Goal: Transaction & Acquisition: Purchase product/service

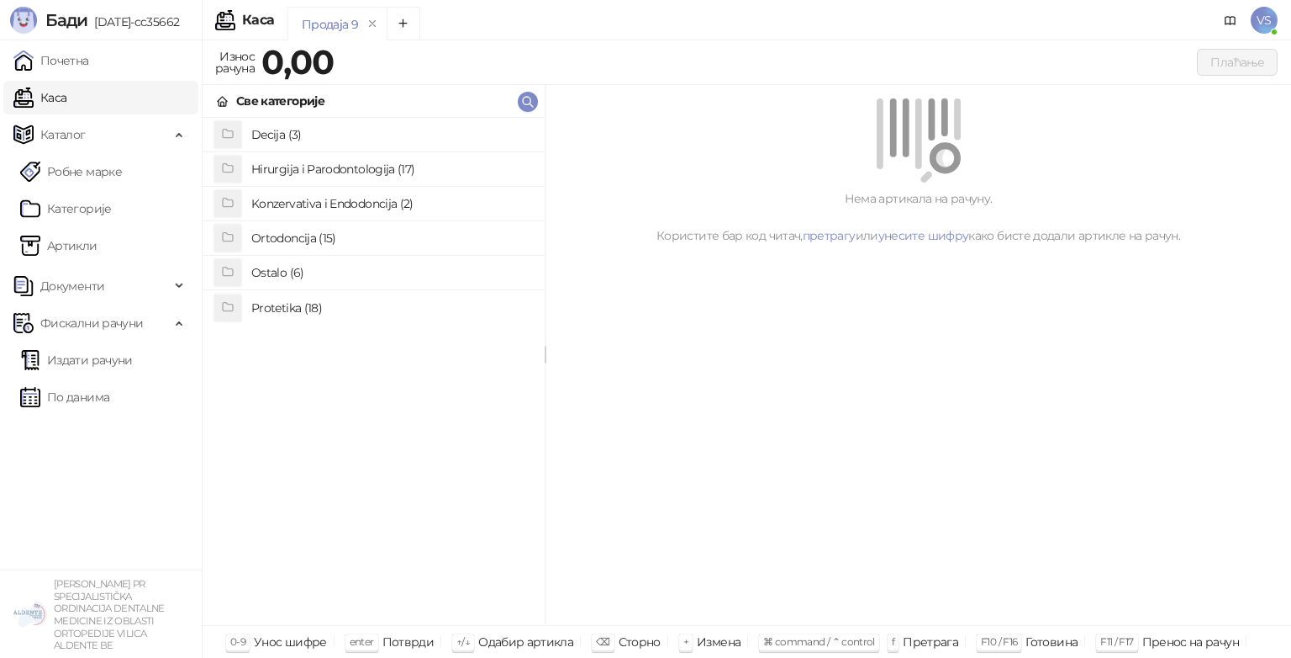
click at [324, 232] on h4 "Ortodoncija (15)" at bounding box center [391, 237] width 280 height 27
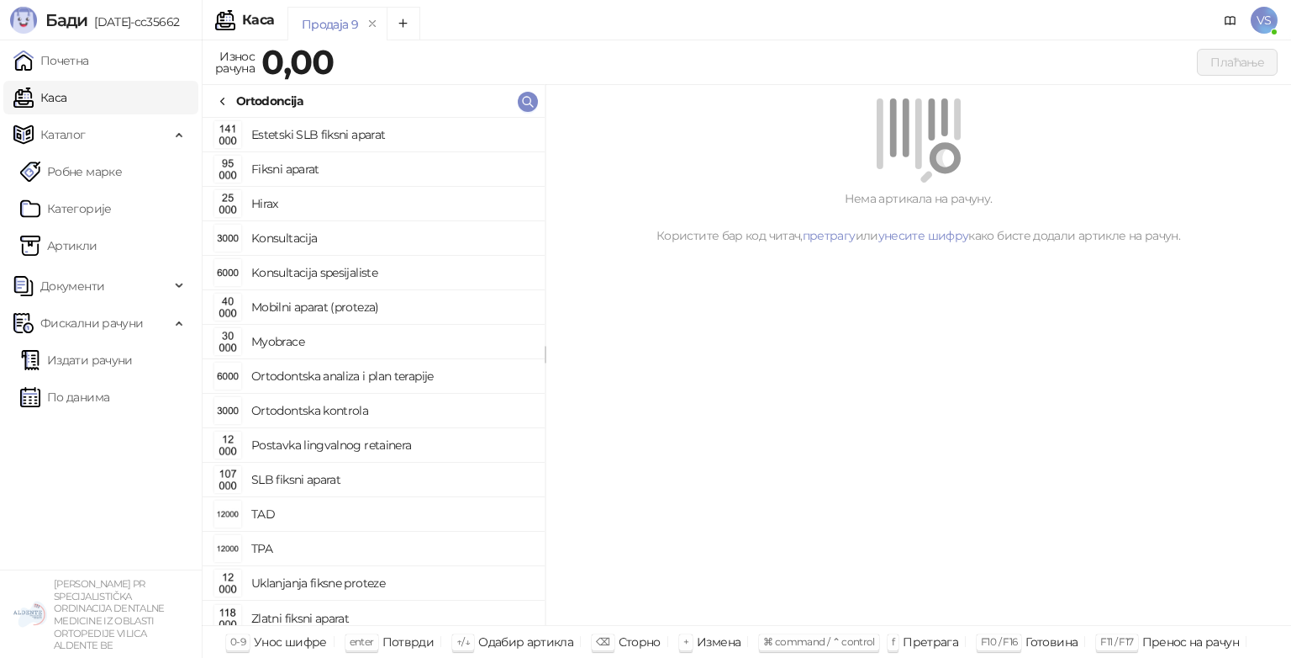
click at [66, 94] on link "Каса" at bounding box center [39, 98] width 53 height 34
click at [86, 235] on link "Артикли" at bounding box center [58, 246] width 77 height 34
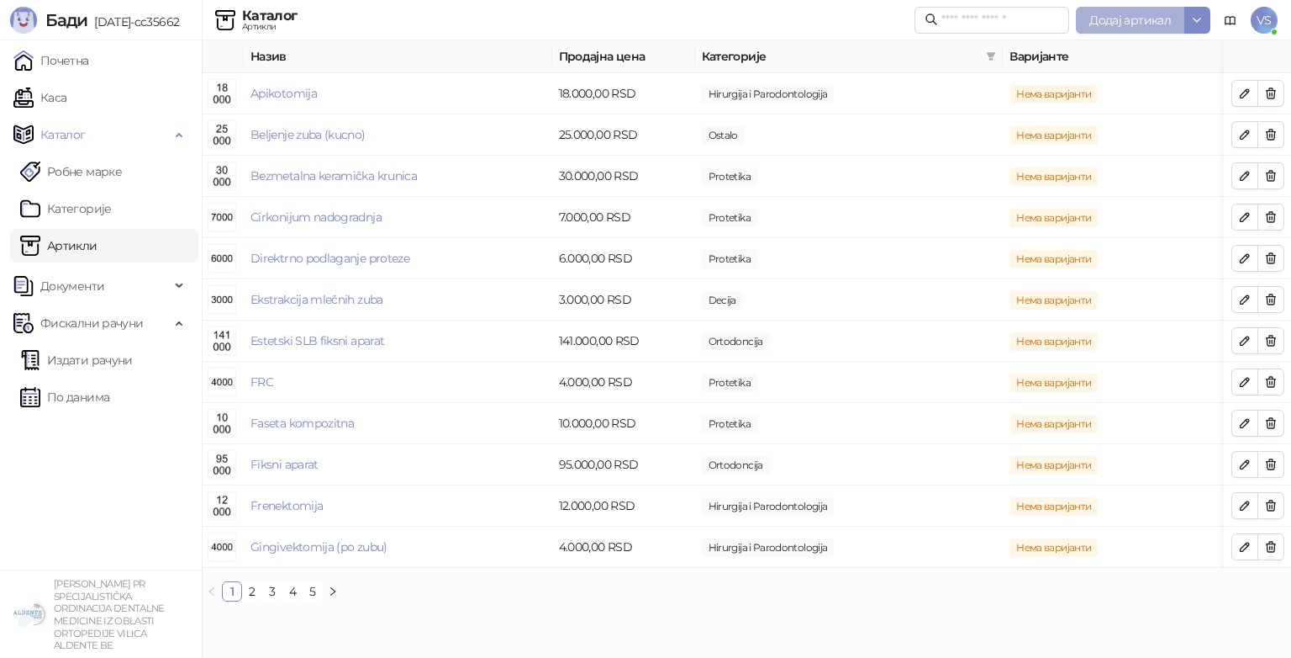
click at [1118, 18] on span "Додај артикал" at bounding box center [1131, 20] width 82 height 15
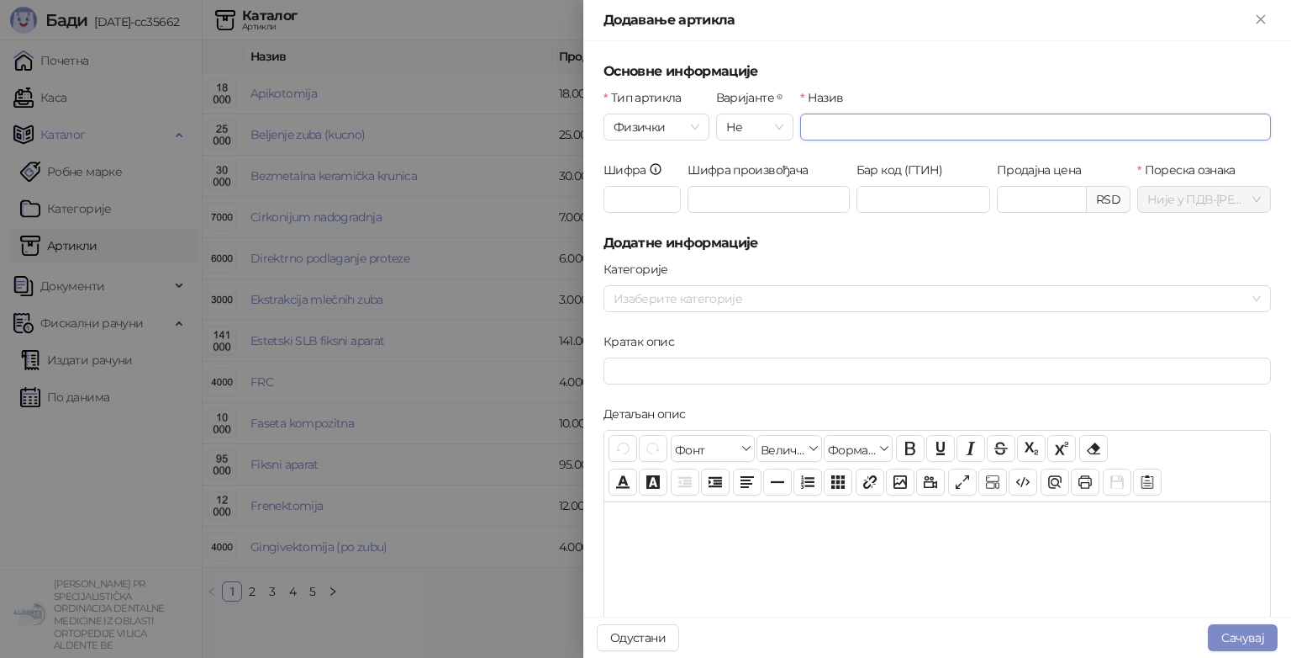
click at [816, 128] on input "Назив" at bounding box center [1035, 127] width 471 height 27
type input "**********"
click at [1012, 195] on input "Продајна цена" at bounding box center [1042, 199] width 88 height 25
type input "********"
click at [968, 238] on h5 "Додатне информације" at bounding box center [938, 243] width 668 height 20
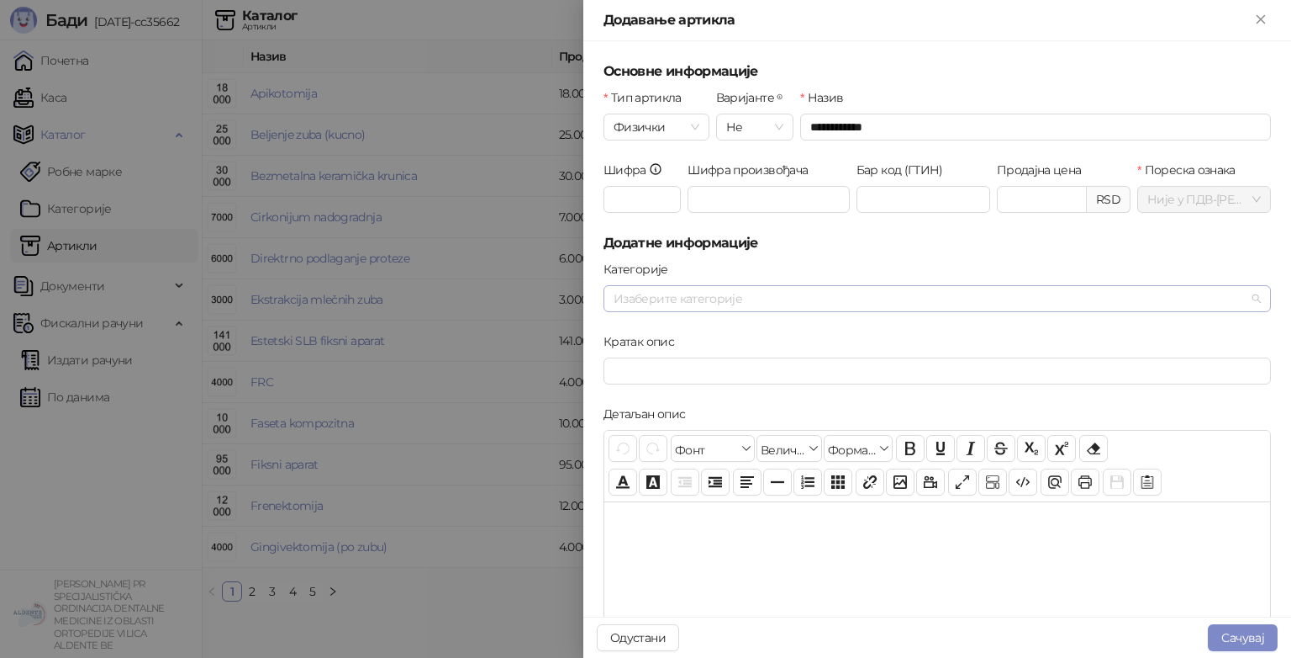
click at [715, 295] on div at bounding box center [928, 299] width 643 height 24
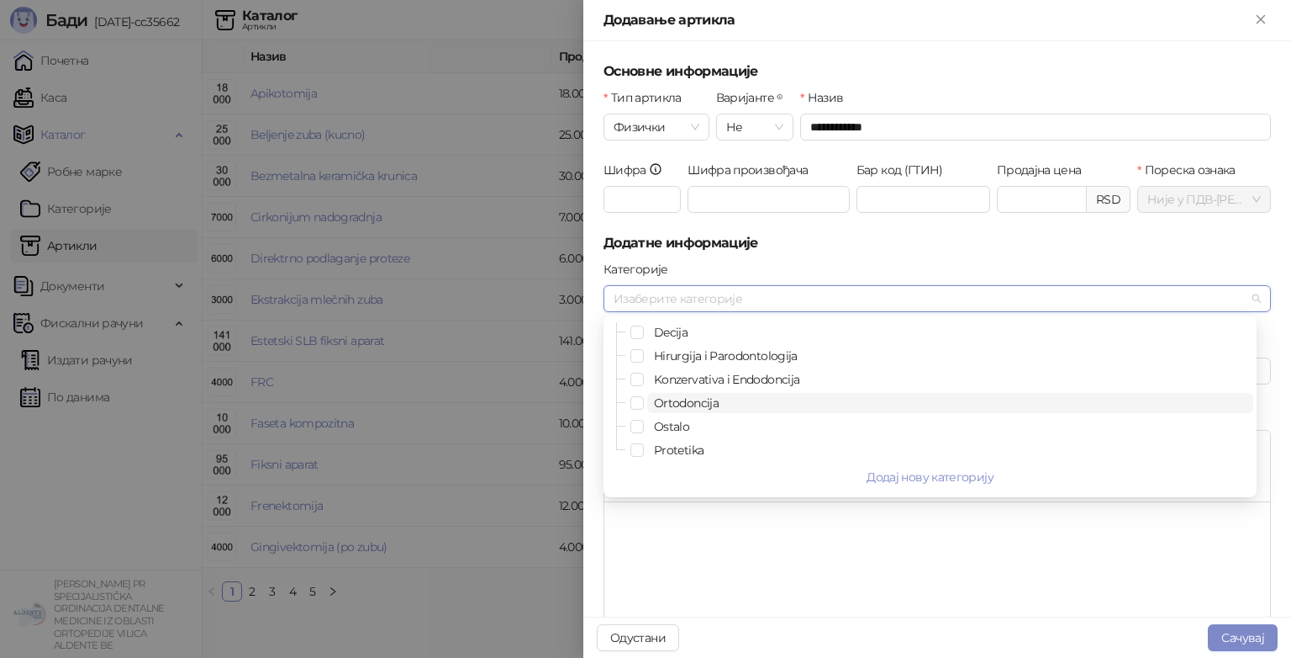
click at [673, 409] on span "Ortodoncija" at bounding box center [950, 403] width 606 height 20
click at [809, 251] on h5 "Додатне информације" at bounding box center [938, 243] width 668 height 20
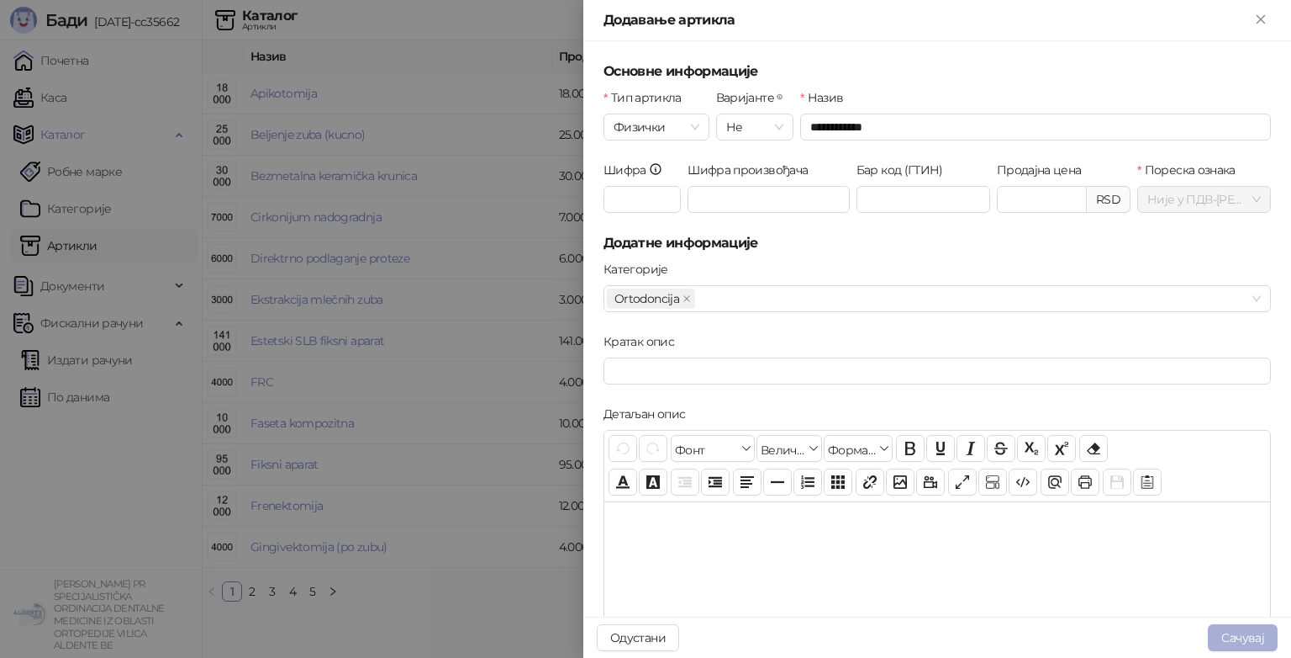
click at [1253, 634] on button "Сачувај" at bounding box center [1243, 637] width 70 height 27
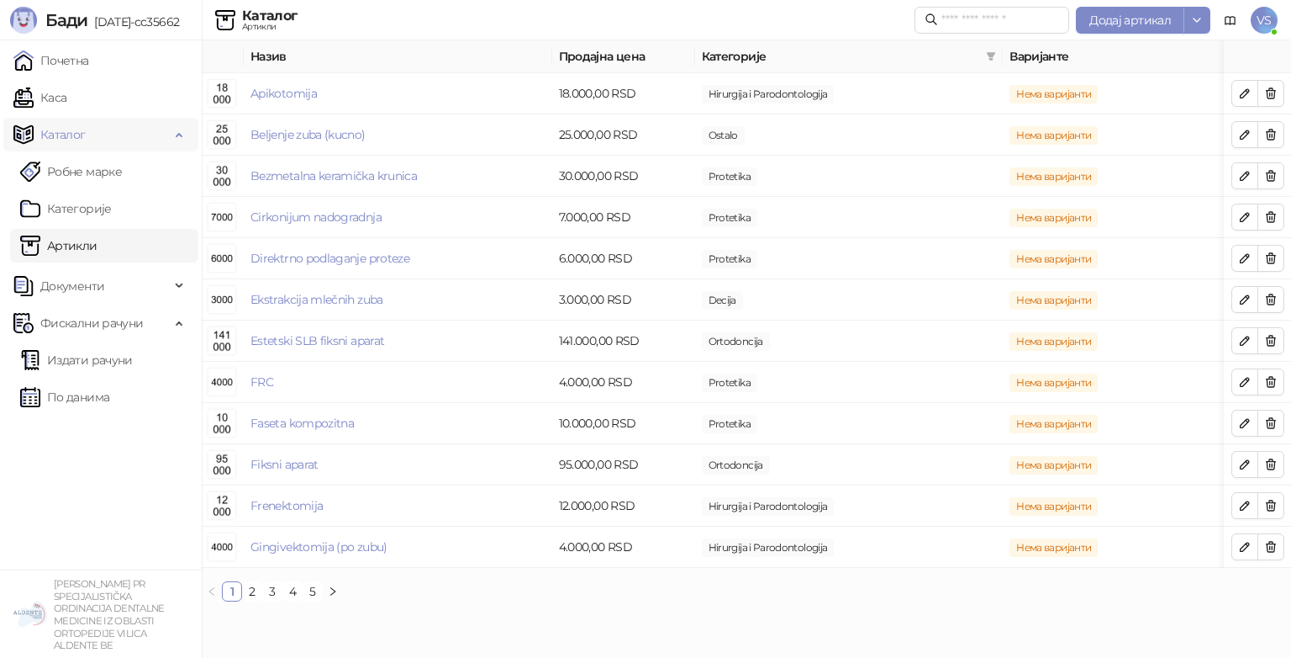
click at [75, 128] on span "Каталог" at bounding box center [62, 135] width 45 height 34
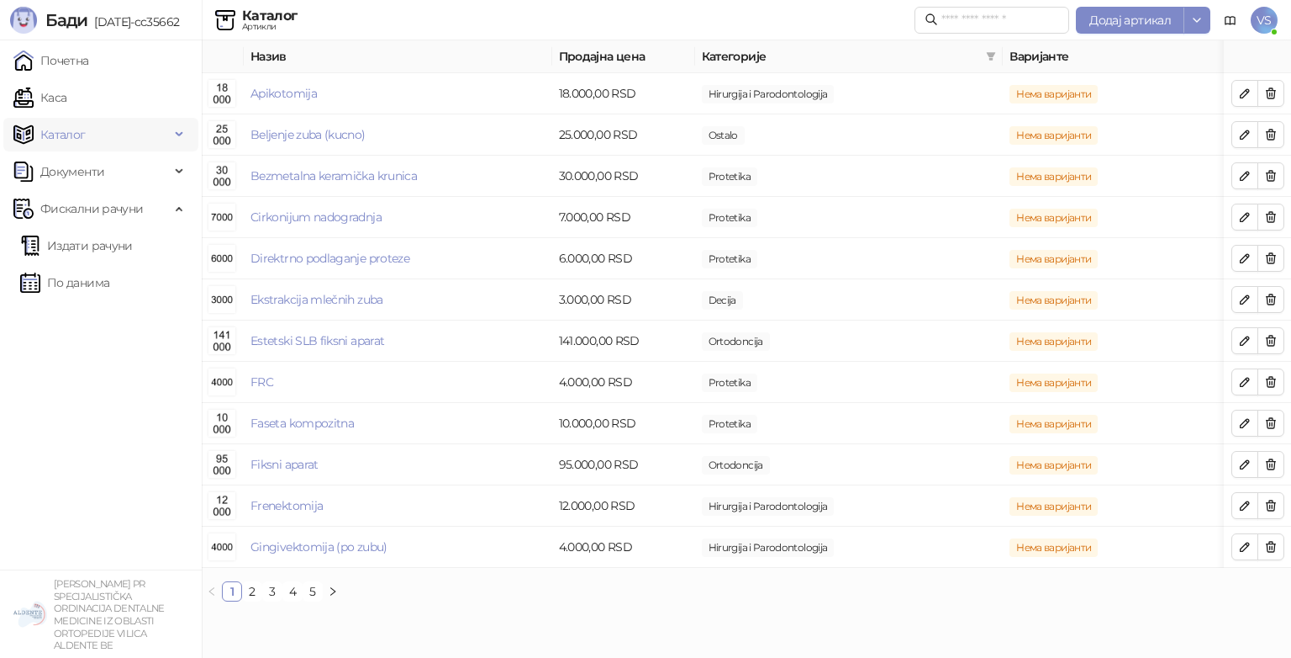
click at [68, 141] on span "Каталог" at bounding box center [62, 135] width 45 height 34
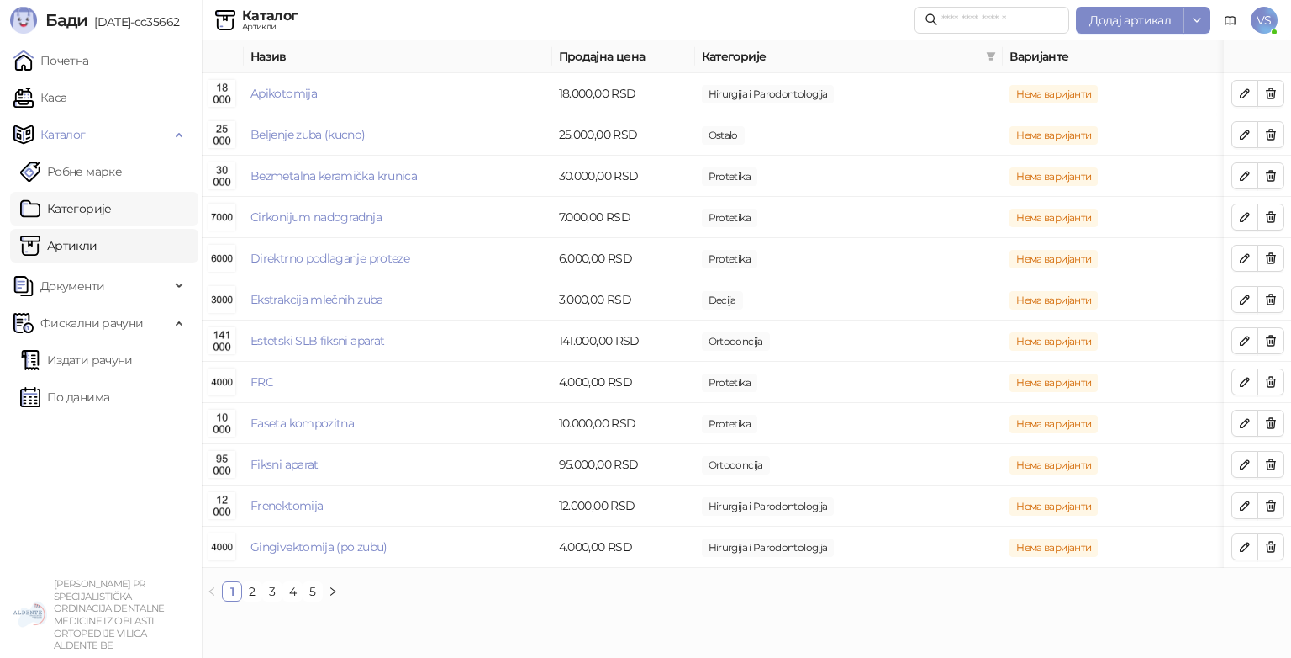
click at [67, 216] on link "Категорије" at bounding box center [66, 209] width 92 height 34
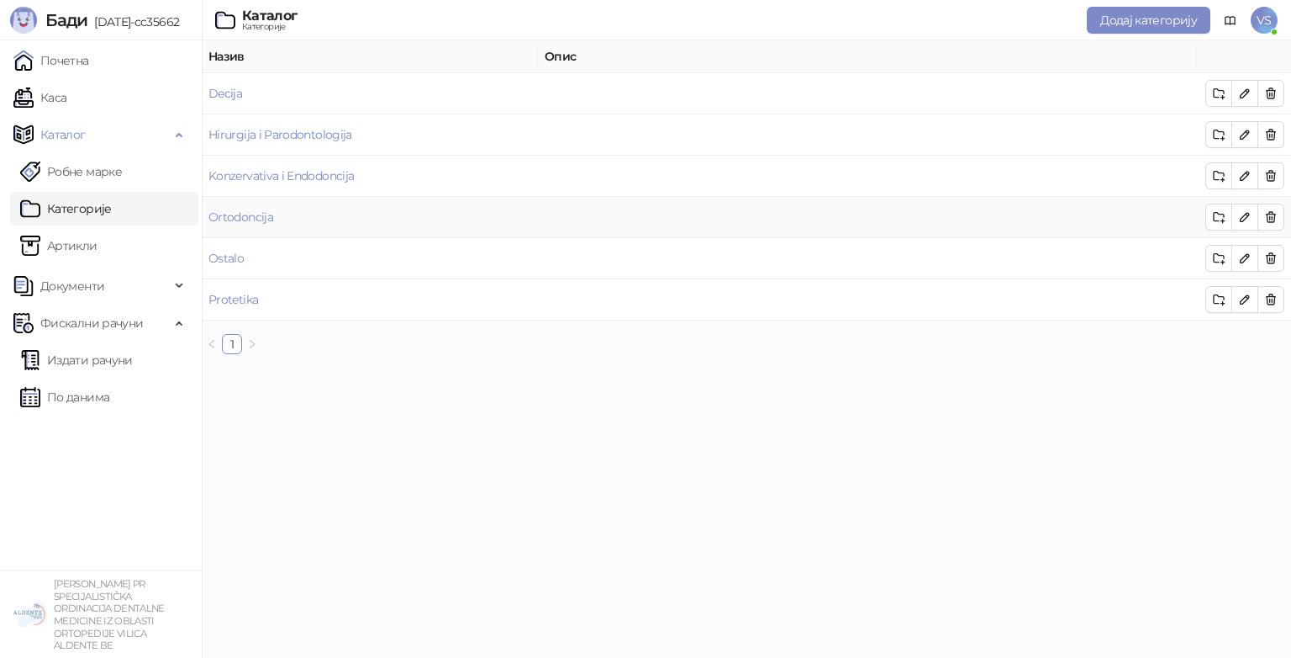
click at [353, 224] on td "Ortodoncija" at bounding box center [370, 217] width 336 height 41
click at [316, 222] on td "Ortodoncija" at bounding box center [370, 217] width 336 height 41
click at [257, 217] on link "Ortodoncija" at bounding box center [241, 216] width 65 height 15
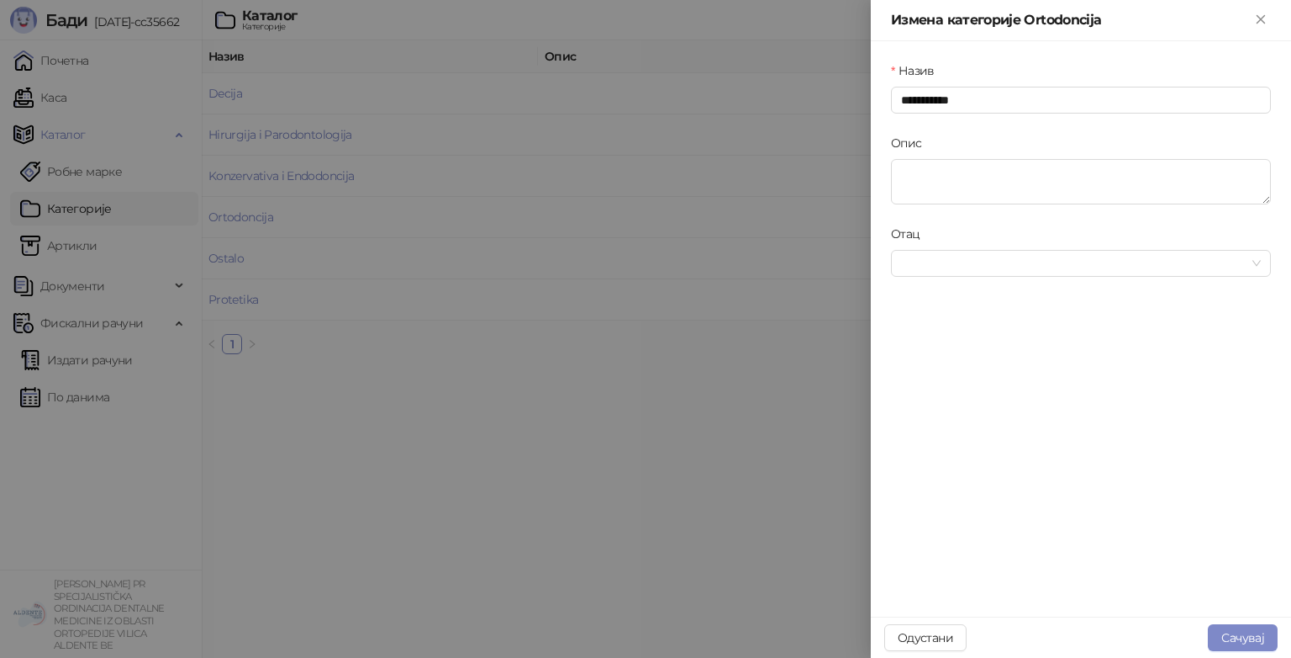
click at [350, 432] on div at bounding box center [645, 329] width 1291 height 658
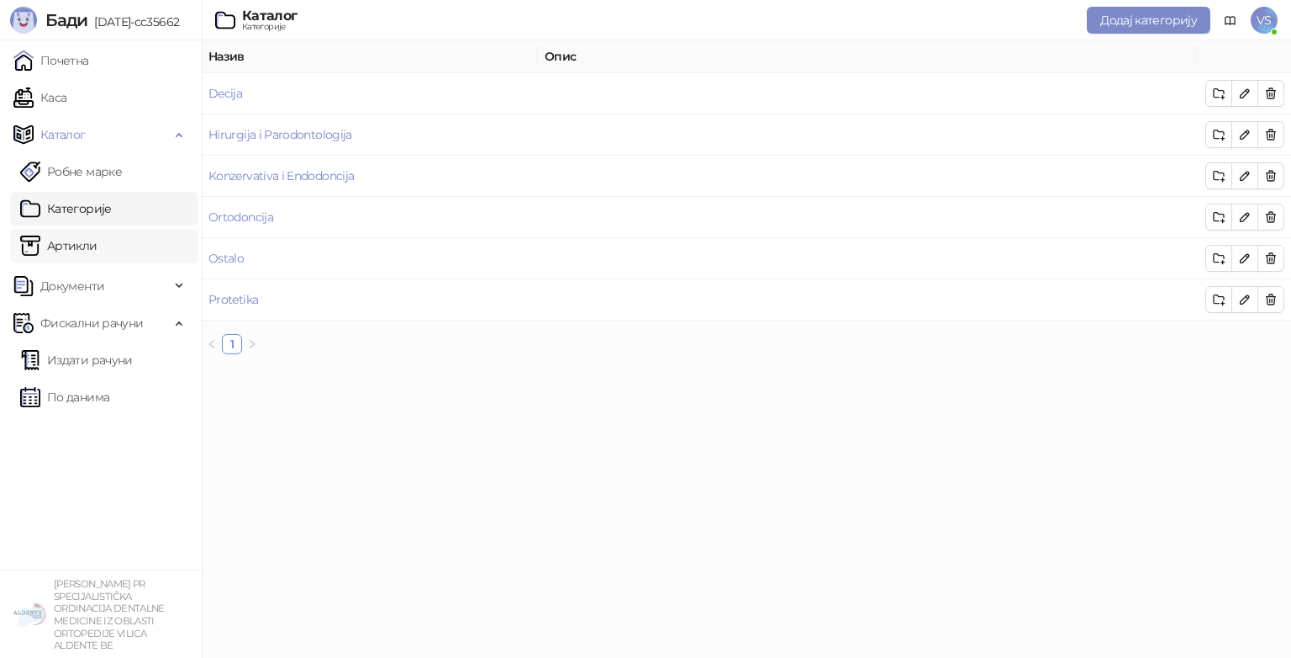
click at [65, 246] on link "Артикли" at bounding box center [58, 246] width 77 height 34
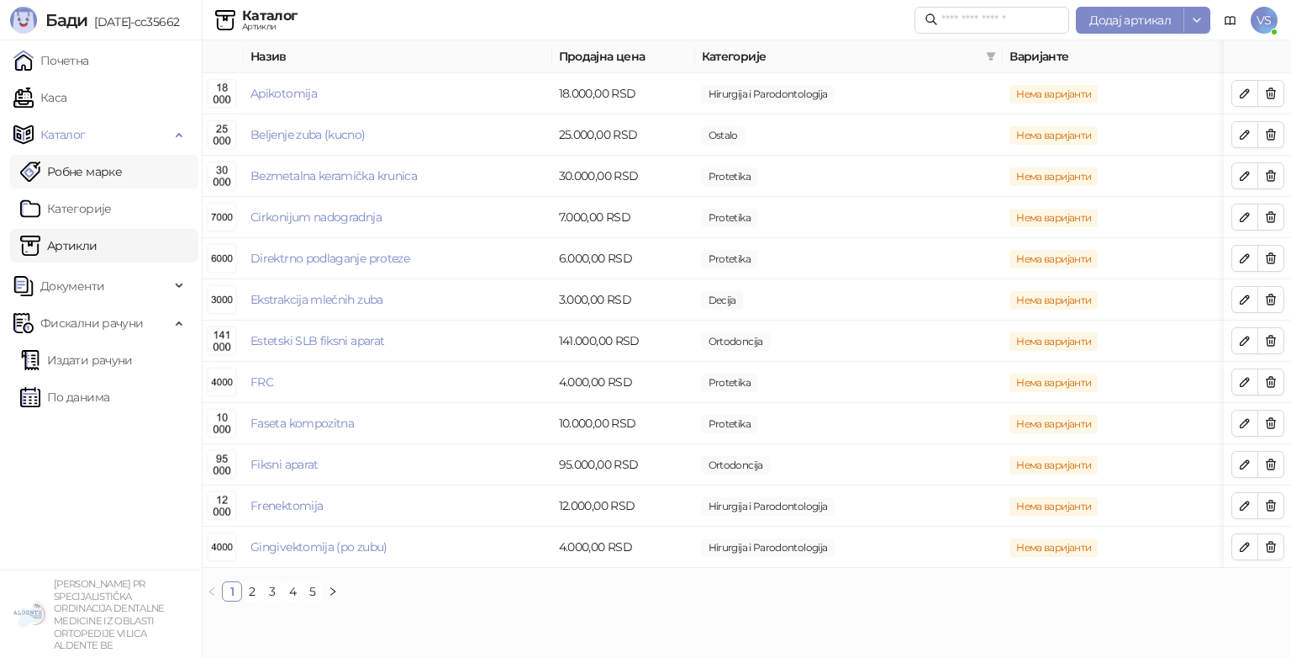
click at [98, 171] on link "Робне марке" at bounding box center [71, 172] width 102 height 34
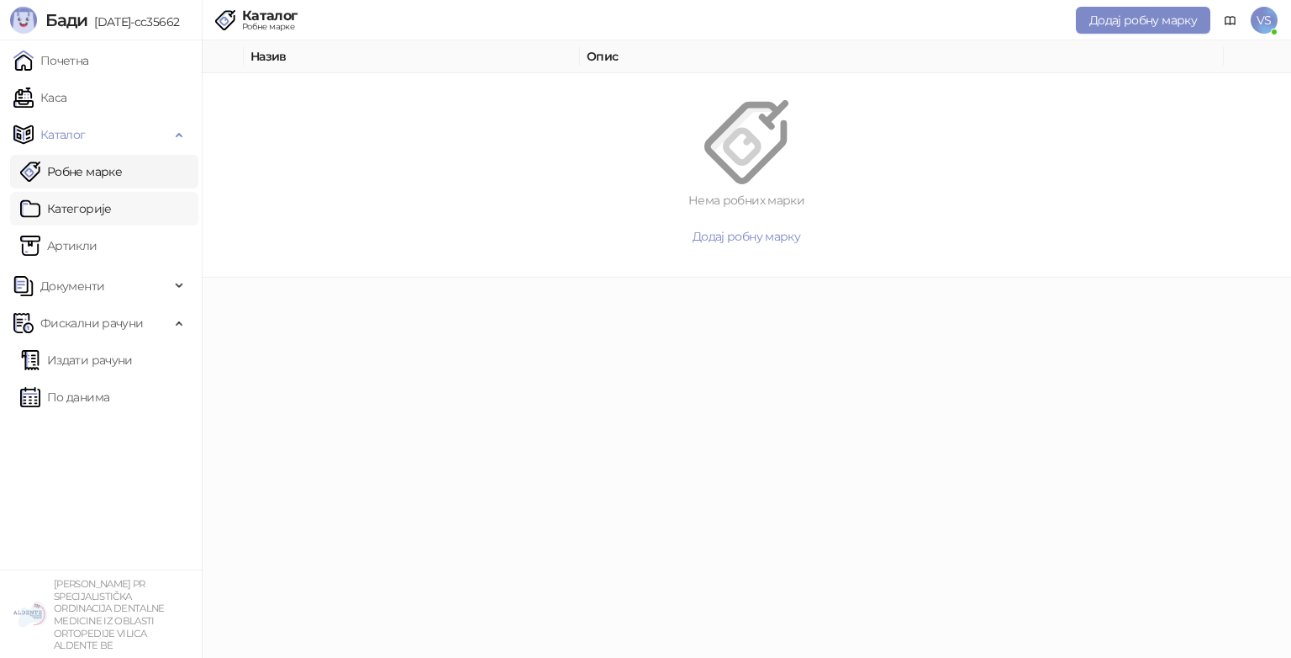
click at [81, 203] on link "Категорије" at bounding box center [66, 209] width 92 height 34
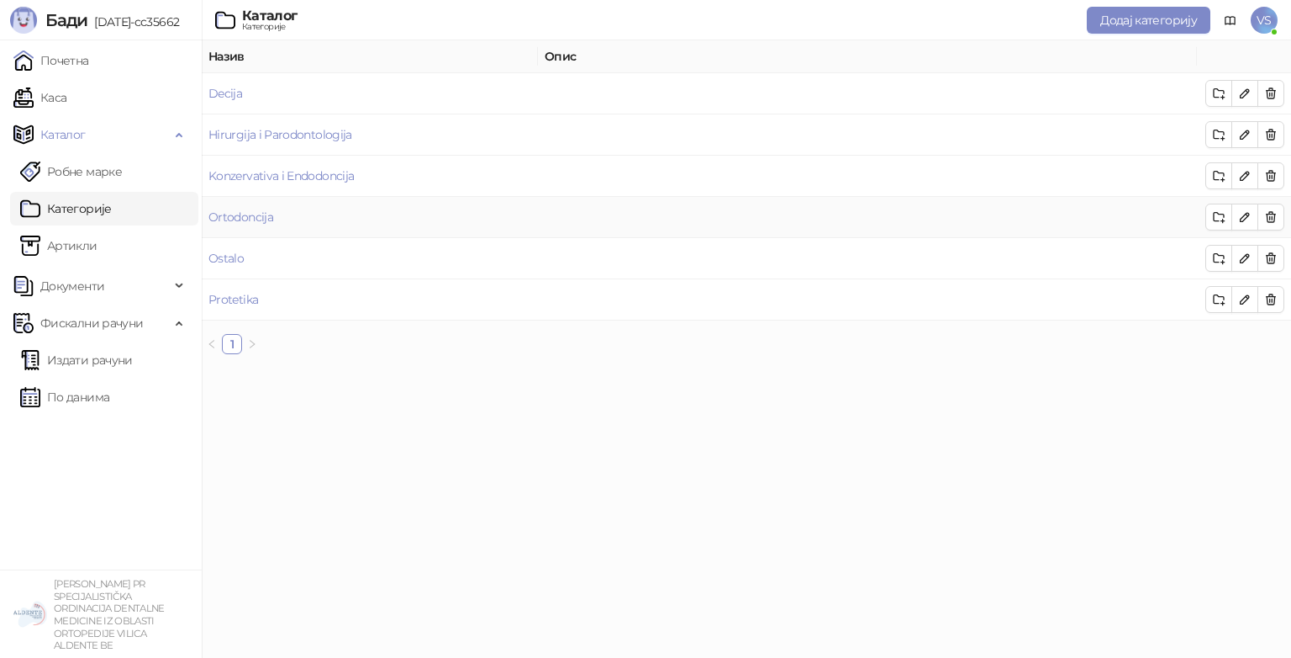
click at [386, 215] on td "Ortodoncija" at bounding box center [370, 217] width 336 height 41
click at [258, 218] on link "Ortodoncija" at bounding box center [241, 216] width 65 height 15
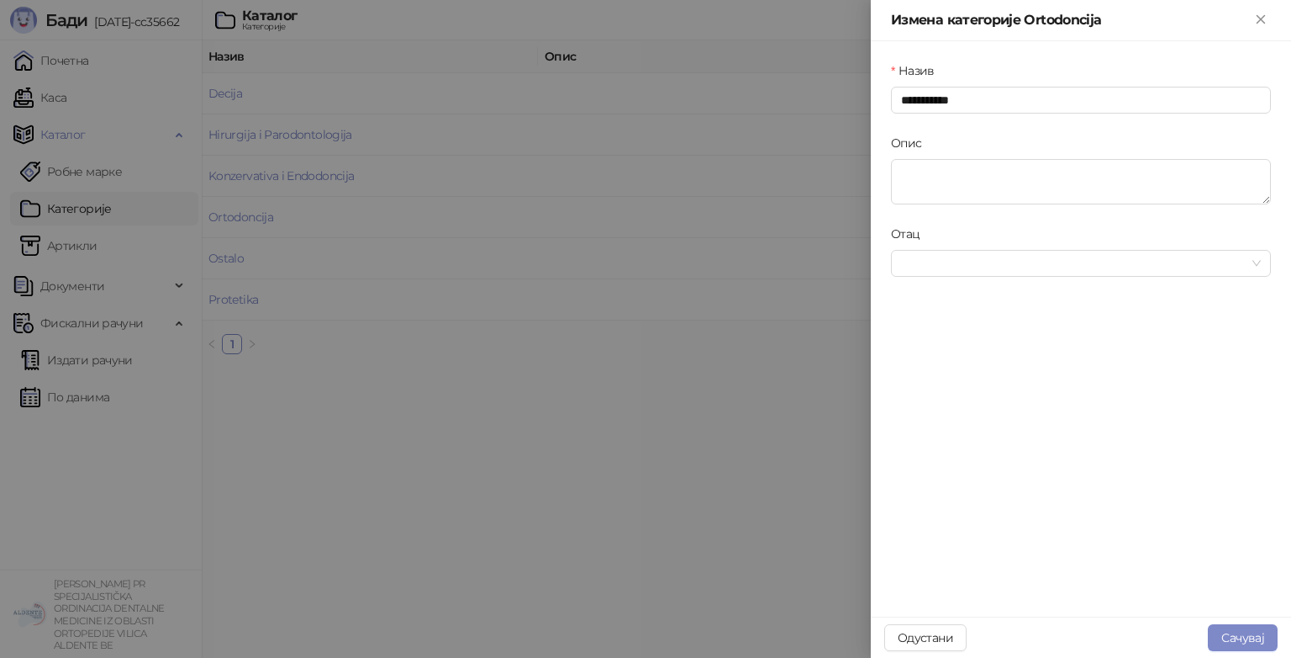
click at [349, 478] on div at bounding box center [645, 329] width 1291 height 658
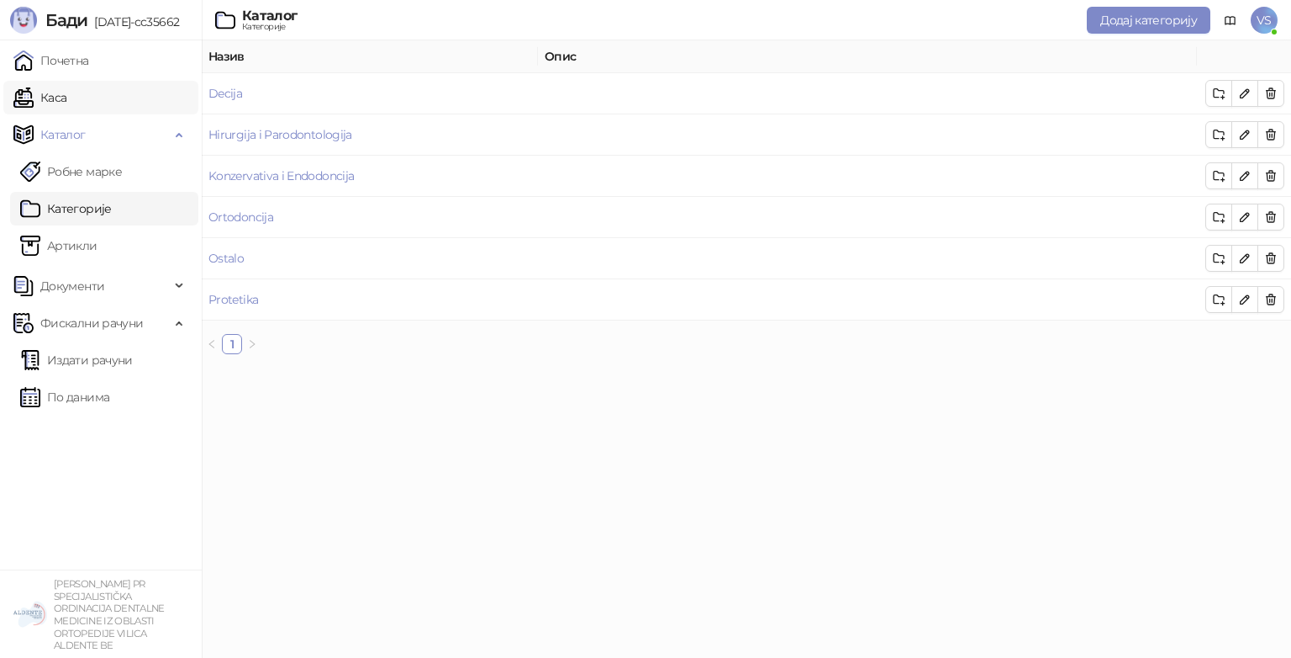
click at [66, 103] on link "Каса" at bounding box center [39, 98] width 53 height 34
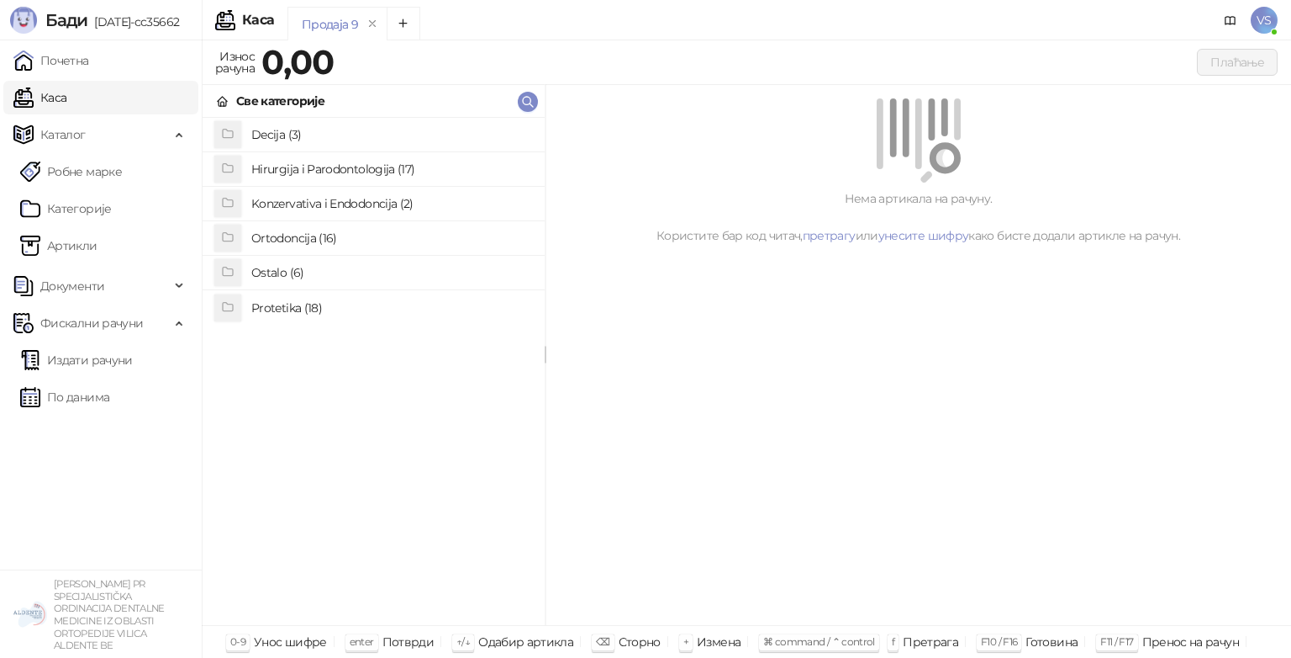
click at [283, 235] on h4 "Ortodoncija (16)" at bounding box center [391, 237] width 280 height 27
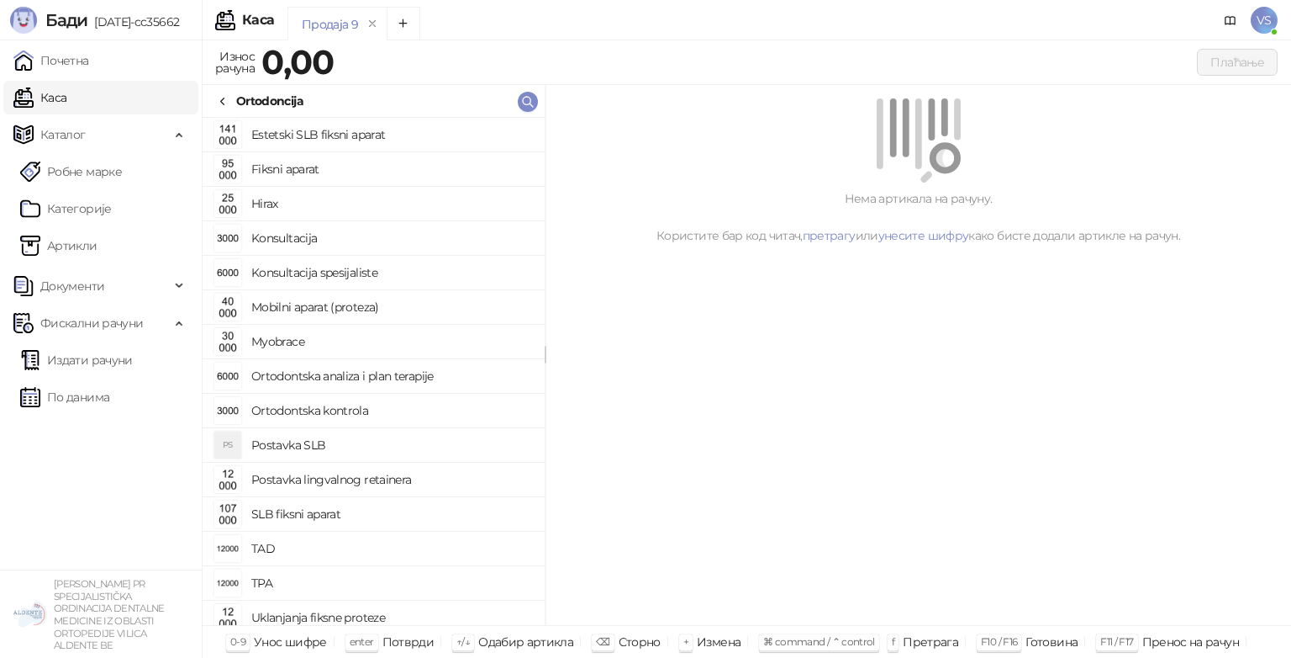
click at [330, 446] on h4 "Postavka SLB" at bounding box center [391, 444] width 280 height 27
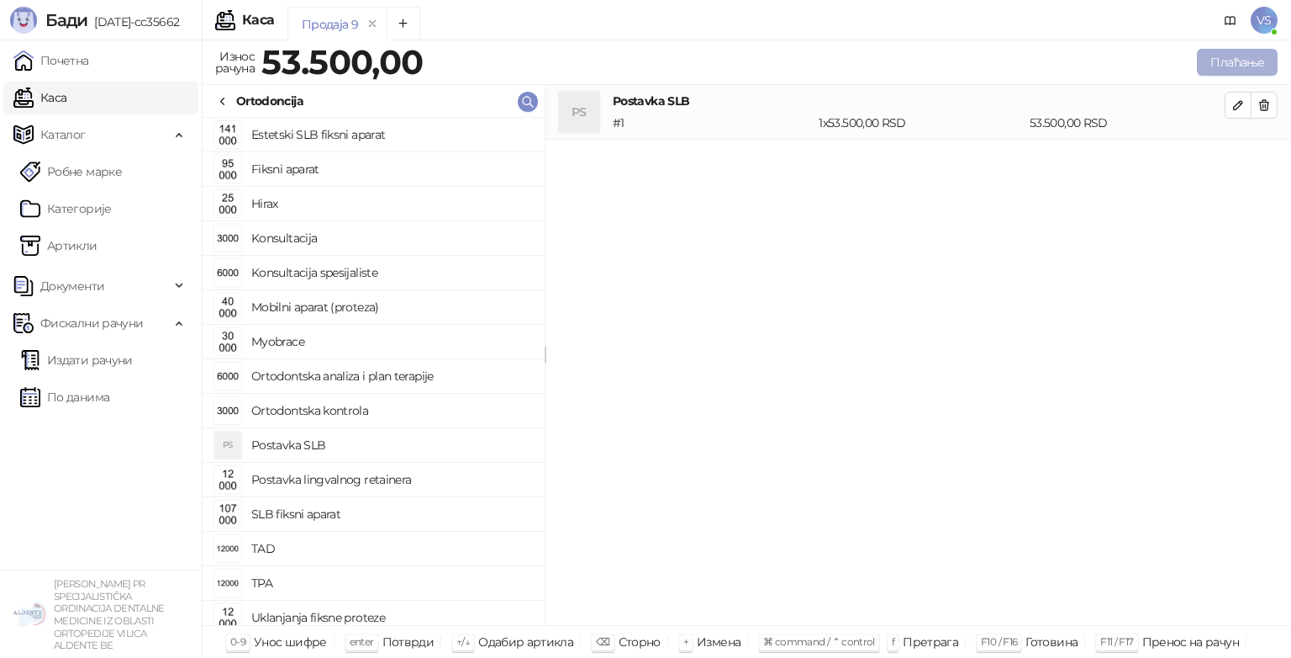
click at [1212, 61] on button "Плаћање" at bounding box center [1237, 62] width 81 height 27
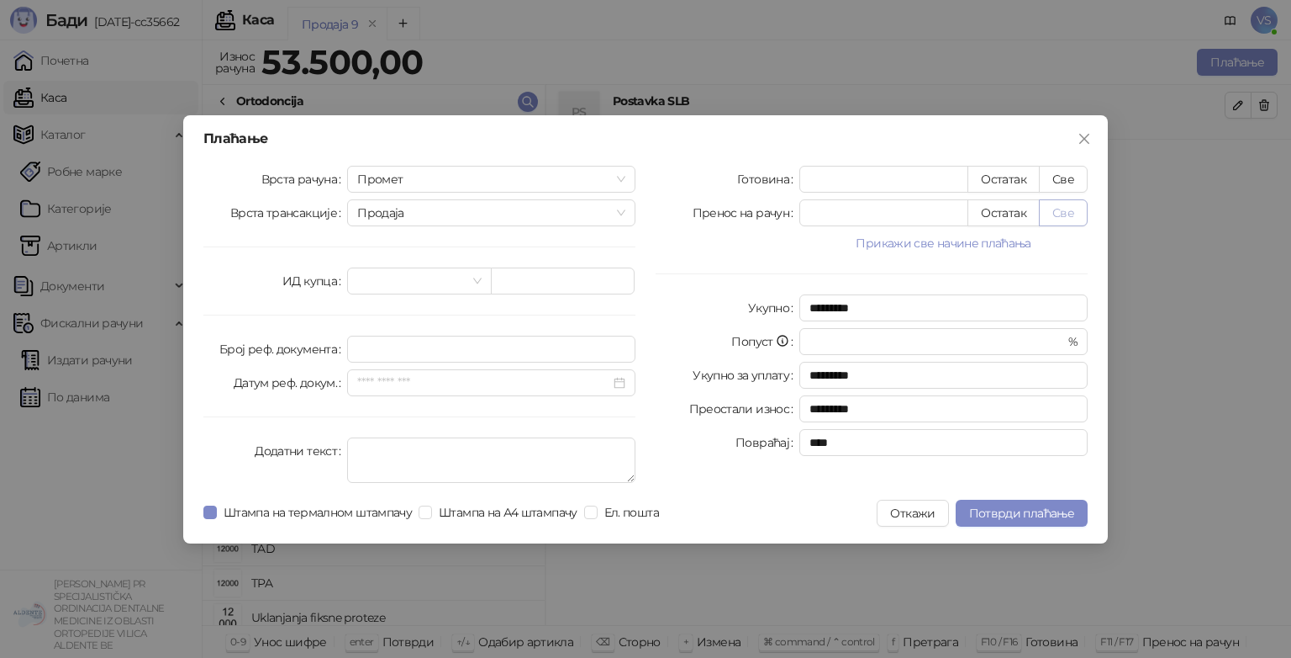
click at [1059, 215] on button "Све" at bounding box center [1063, 212] width 49 height 27
type input "*****"
type input "****"
click at [1005, 515] on span "Потврди плаћање" at bounding box center [1021, 512] width 105 height 15
